Goal: Communication & Community: Participate in discussion

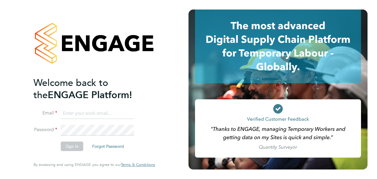
click at [78, 114] on input at bounding box center [97, 113] width 73 height 11
type input "clair.windsor@ncclondon.ac.uk"
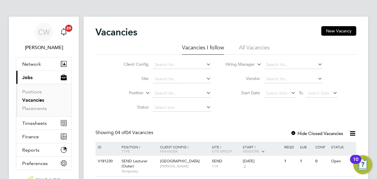
click at [361, 72] on div "Vacancies New Vacancy Vacancies I follow All Vacancies Client Config Site Posit…" at bounding box center [226, 134] width 285 height 234
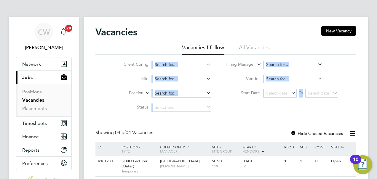
drag, startPoint x: 371, startPoint y: 43, endPoint x: 373, endPoint y: 63, distance: 20.5
click at [373, 63] on div "[PERSON_NAME] Windsor Notifications 20 Applications: Network Sites Workers Curr…" at bounding box center [188, 130] width 377 height 260
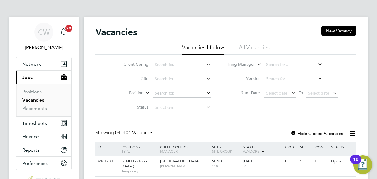
drag, startPoint x: 373, startPoint y: 63, endPoint x: 347, endPoint y: 65, distance: 25.6
click at [347, 65] on div "Client Config Site Position Status Hiring Manager Vendor Start Date Select date…" at bounding box center [226, 85] width 261 height 60
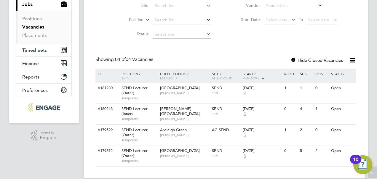
scroll to position [82, 0]
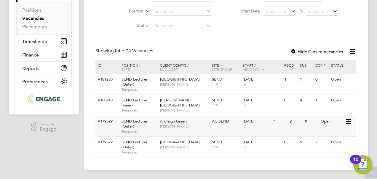
click at [313, 125] on div "0" at bounding box center [311, 121] width 15 height 11
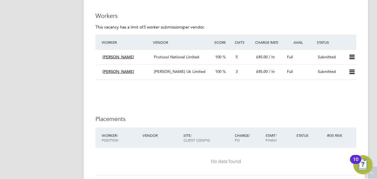
scroll to position [1080, 0]
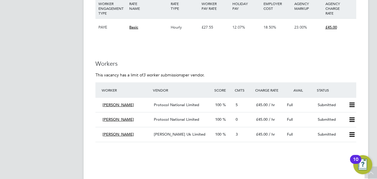
scroll to position [1032, 0]
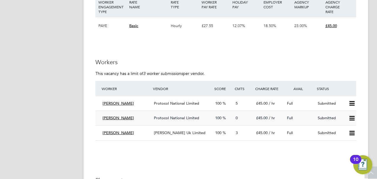
click at [329, 119] on div "Submitted" at bounding box center [331, 118] width 31 height 10
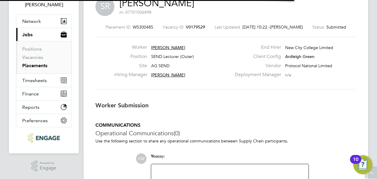
scroll to position [3, 3]
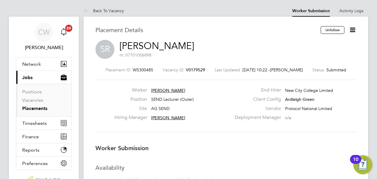
click at [355, 29] on icon at bounding box center [352, 29] width 7 height 7
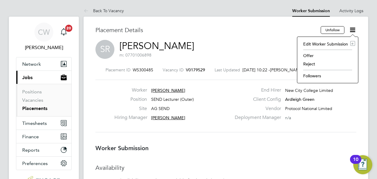
click at [313, 75] on li "Followers" at bounding box center [327, 75] width 55 height 8
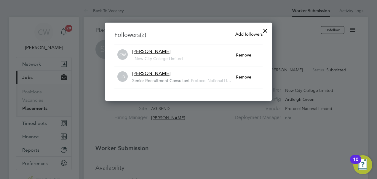
click at [244, 36] on span "Add followers" at bounding box center [248, 34] width 27 height 6
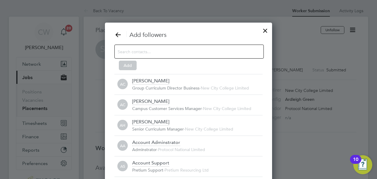
click at [181, 51] on input at bounding box center [184, 51] width 133 height 8
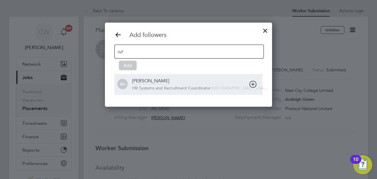
type input "ruf"
click at [184, 84] on div "Rufena Haque HR Systems and Recruitment Coordinator - New City College Limi…" at bounding box center [197, 84] width 131 height 13
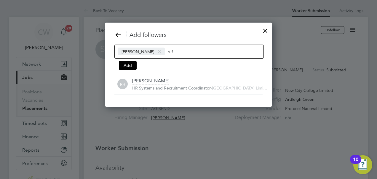
click at [203, 49] on div "Rufena Haque ruf" at bounding box center [188, 51] width 149 height 14
type input "r"
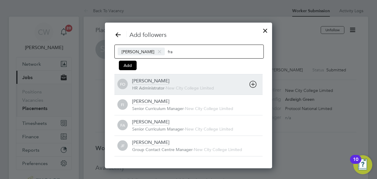
type input "fra"
click at [185, 80] on div "Francesca O'Riordan HR Administrator - New City College Limited" at bounding box center [197, 84] width 131 height 13
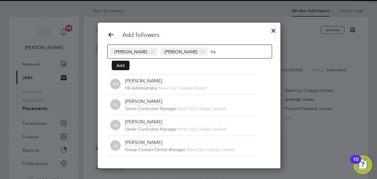
click at [118, 69] on button "Add" at bounding box center [121, 65] width 18 height 9
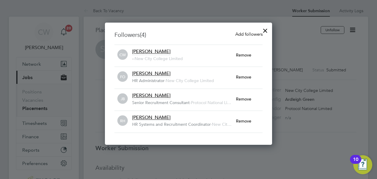
click at [265, 31] on div at bounding box center [265, 29] width 11 height 11
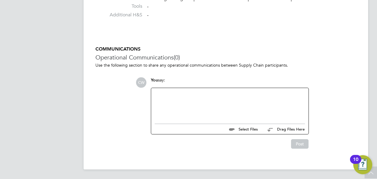
click at [196, 93] on div at bounding box center [230, 104] width 150 height 26
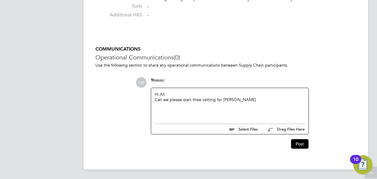
click at [200, 99] on div "Can we please start thee vetting for Shazia" at bounding box center [230, 99] width 150 height 5
click at [238, 101] on div "Can we please start the vetting for Shazia" at bounding box center [230, 99] width 150 height 5
click at [296, 142] on button "Post" at bounding box center [299, 143] width 17 height 9
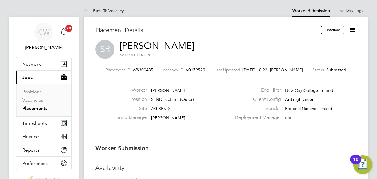
click at [354, 28] on icon at bounding box center [352, 29] width 7 height 7
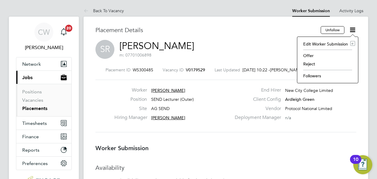
click at [311, 72] on li "Followers" at bounding box center [327, 75] width 55 height 8
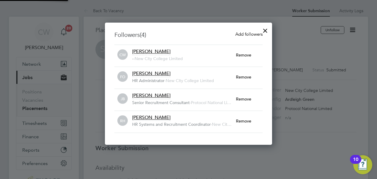
scroll to position [122, 168]
click at [251, 36] on span "Add followers" at bounding box center [248, 34] width 27 height 6
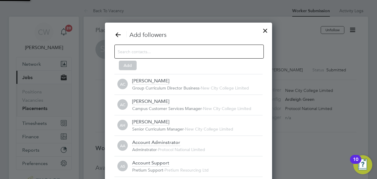
scroll to position [6, 131]
click at [242, 48] on input at bounding box center [184, 51] width 133 height 8
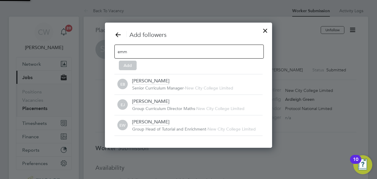
scroll to position [125, 168]
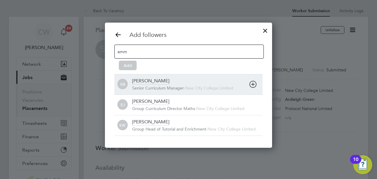
type input "emm"
click at [211, 78] on div "Emma Bowker Senior Curriculum Manager - New City College Limited" at bounding box center [197, 84] width 131 height 13
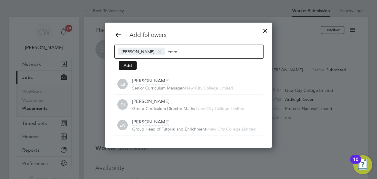
click at [127, 65] on button "Add" at bounding box center [128, 65] width 18 height 9
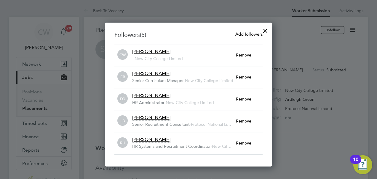
click at [268, 31] on div at bounding box center [265, 29] width 11 height 11
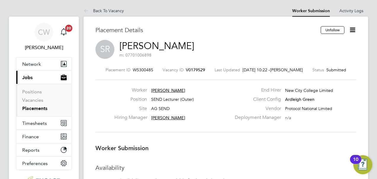
click at [355, 29] on icon at bounding box center [352, 29] width 7 height 7
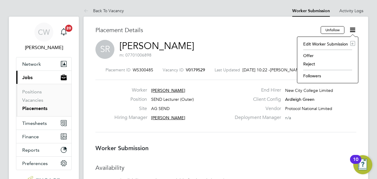
click at [310, 55] on li "Offer" at bounding box center [327, 55] width 55 height 8
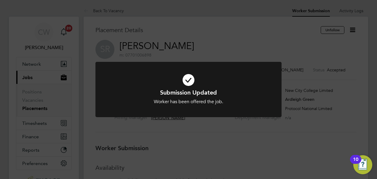
click at [263, 149] on div "Submission Updated Worker has been offered the job. Cancel Okay" at bounding box center [188, 89] width 377 height 179
